Goal: Information Seeking & Learning: Learn about a topic

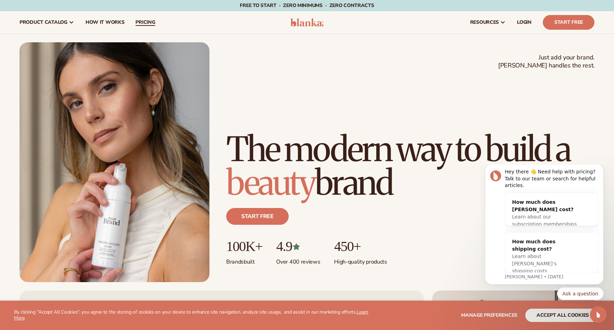
click at [142, 22] on span "pricing" at bounding box center [145, 23] width 20 height 6
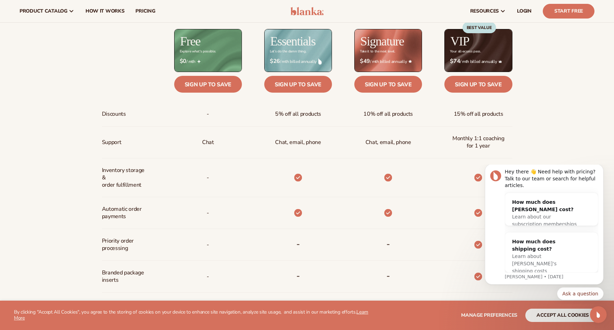
scroll to position [279, 0]
